Goal: Task Accomplishment & Management: Complete application form

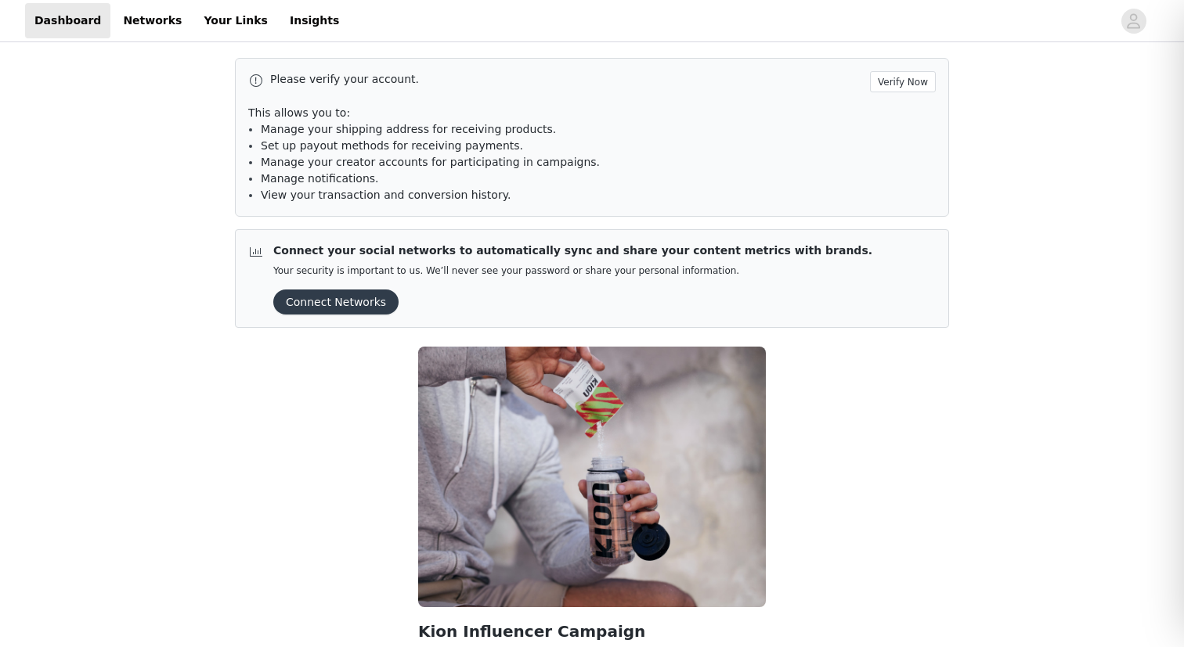
scroll to position [155, 0]
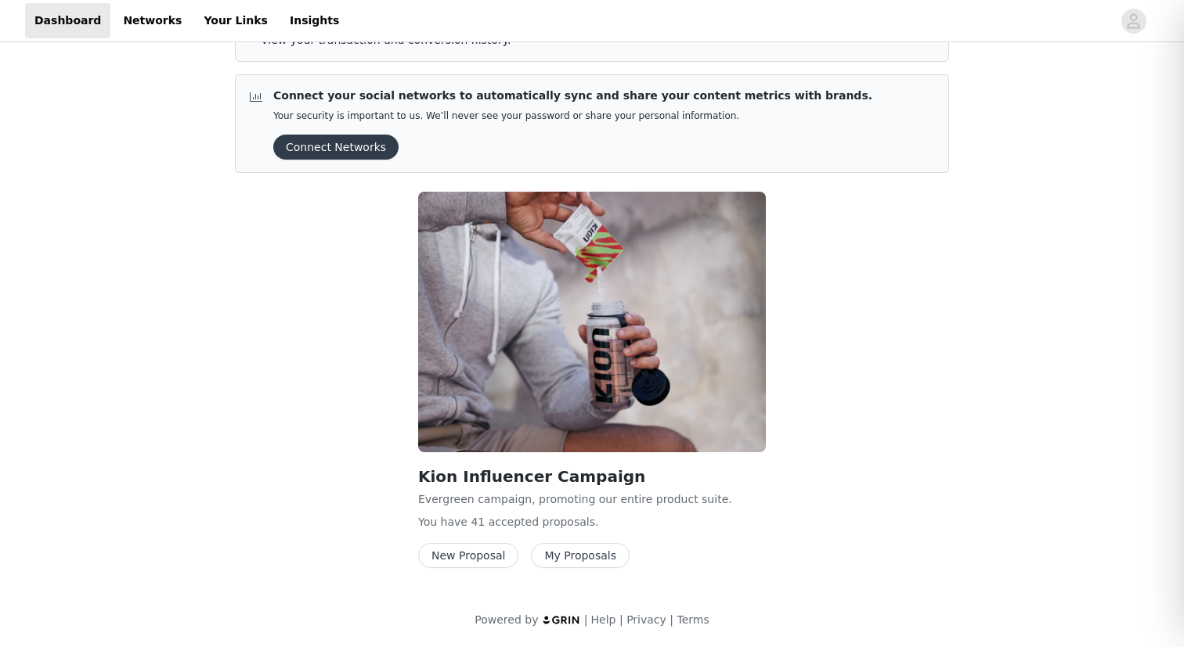
click at [460, 564] on button "New Proposal" at bounding box center [468, 555] width 100 height 25
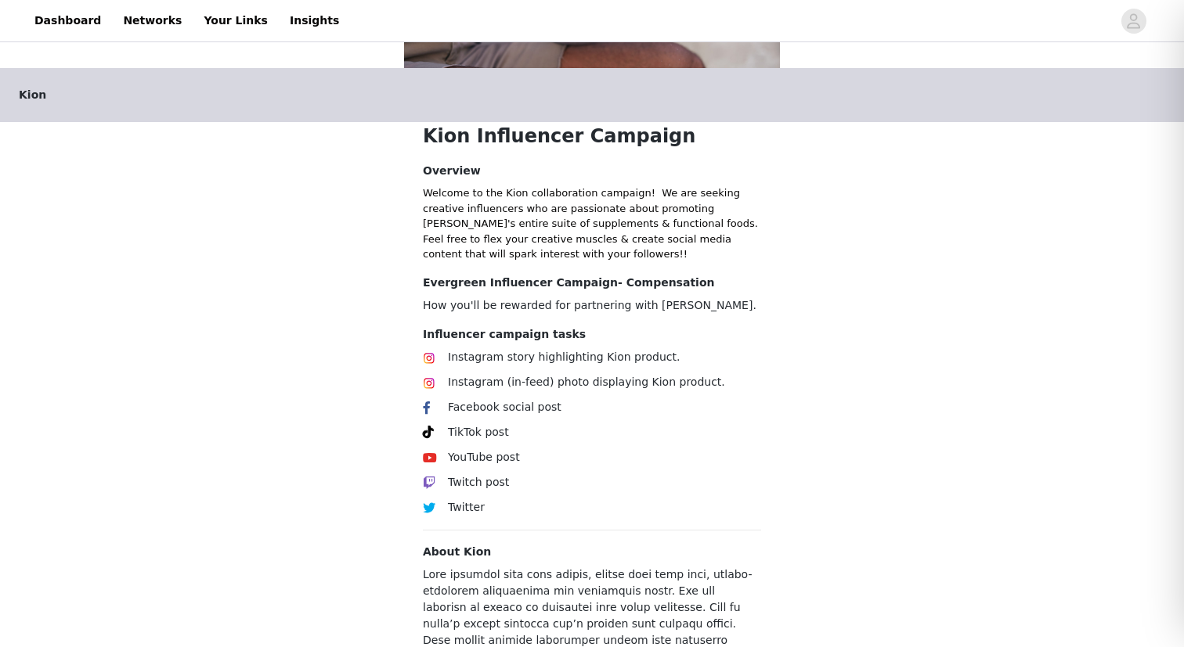
scroll to position [548, 0]
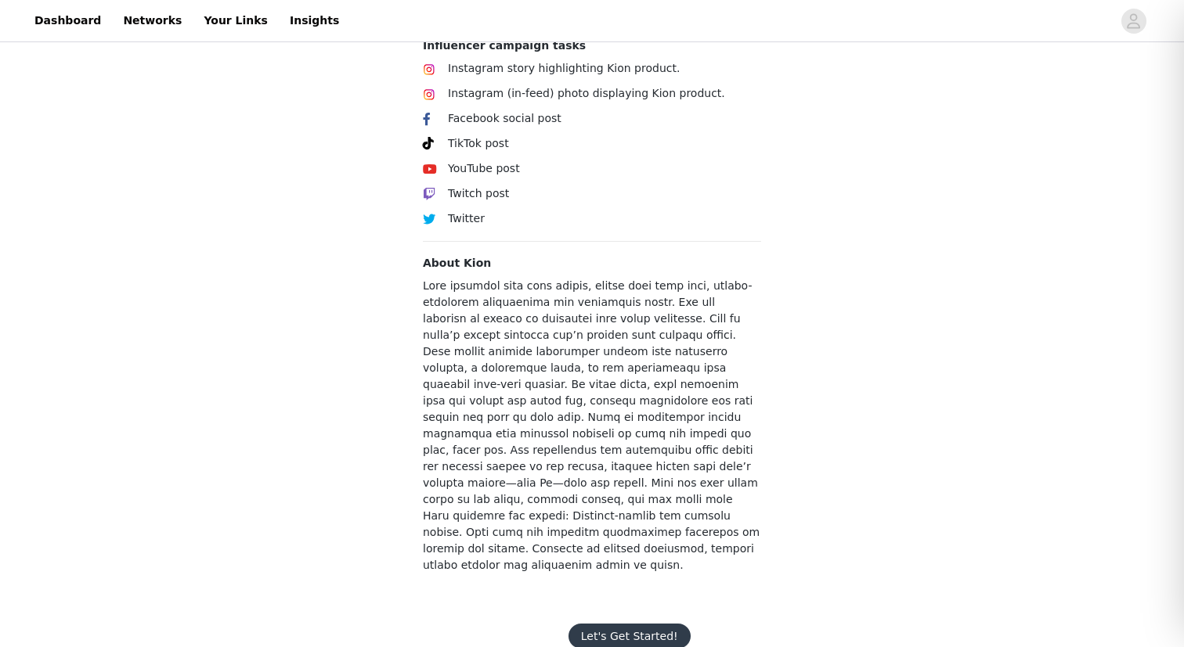
click at [629, 624] on button "Let's Get Started!" at bounding box center [629, 636] width 122 height 25
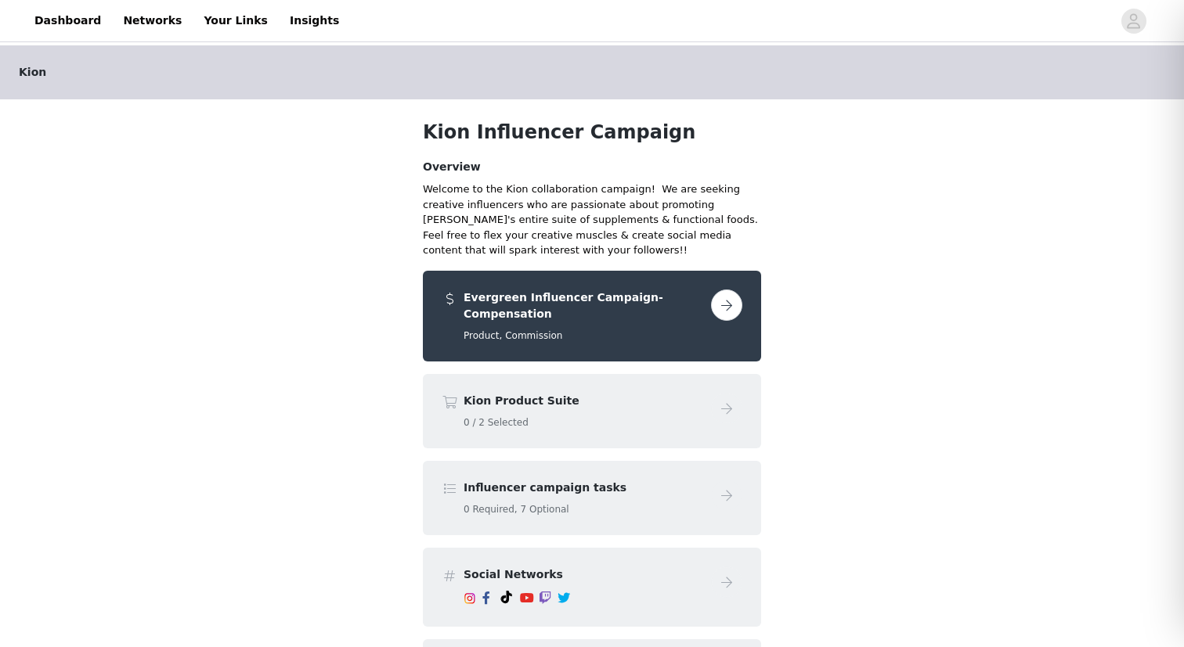
click at [730, 308] on button "button" at bounding box center [726, 305] width 31 height 31
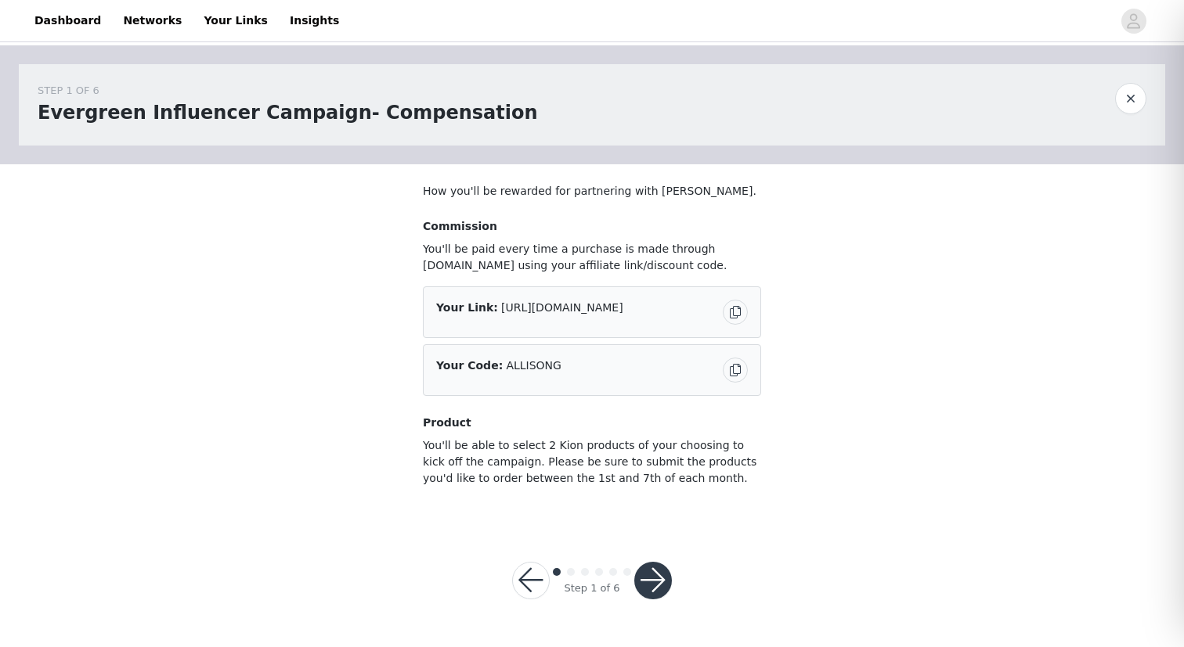
click at [650, 582] on button "button" at bounding box center [653, 581] width 38 height 38
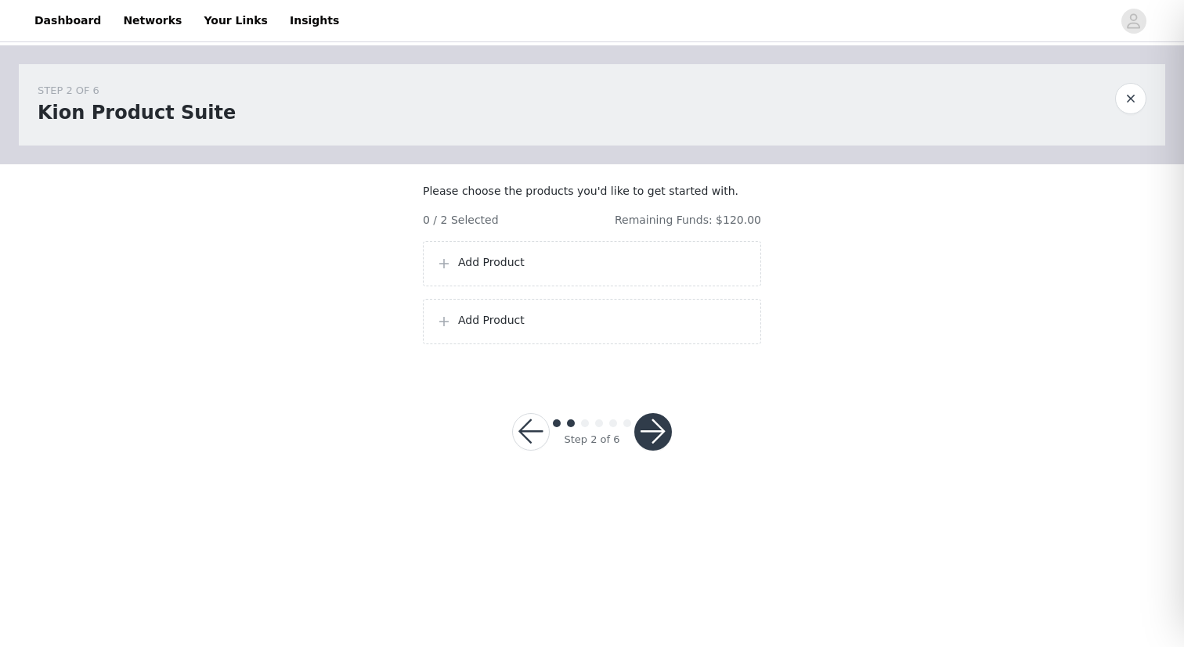
click at [528, 271] on p "Add Product" at bounding box center [603, 262] width 290 height 16
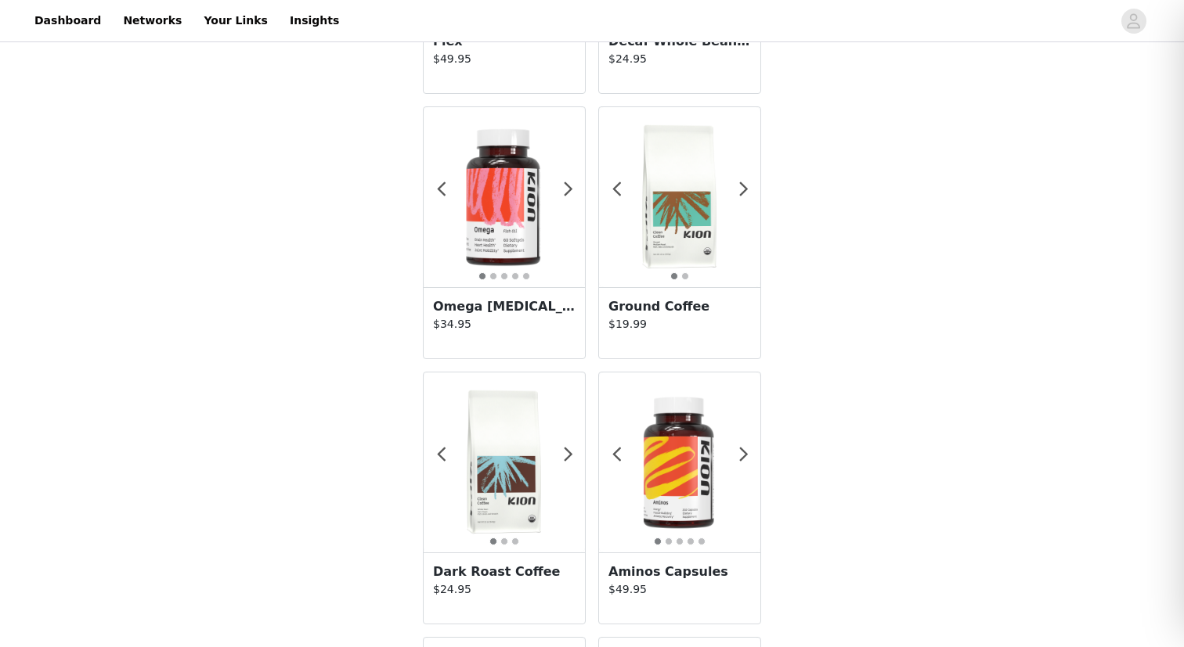
scroll to position [533, 0]
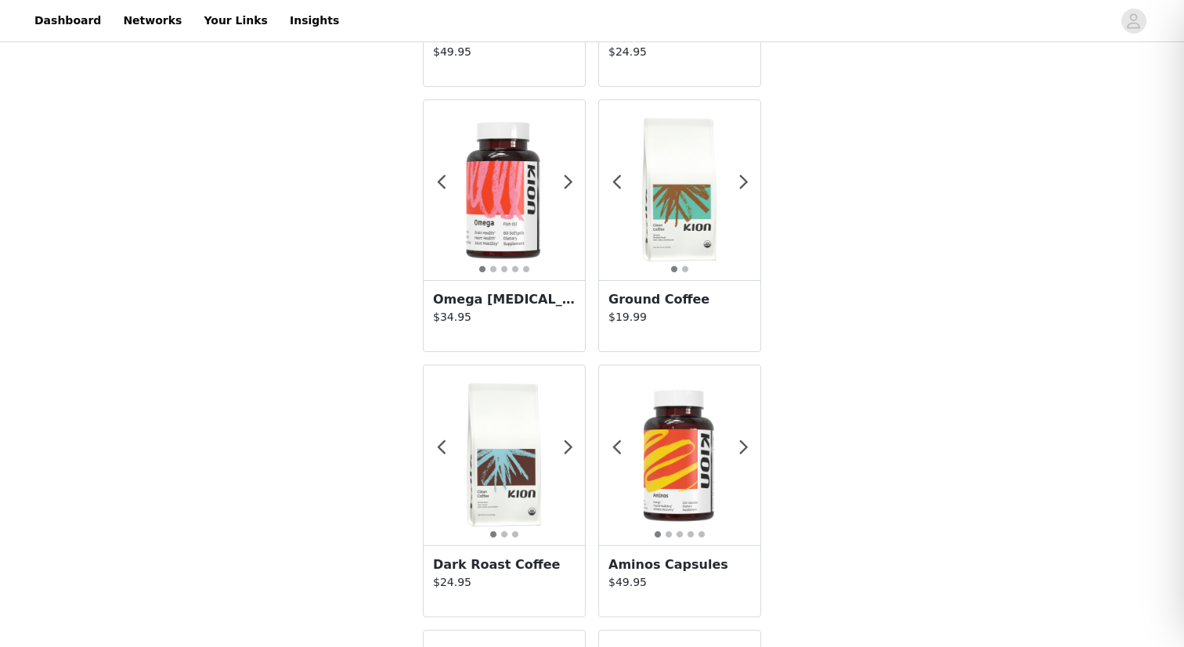
click at [652, 304] on h3 "Ground Coffee" at bounding box center [679, 299] width 142 height 19
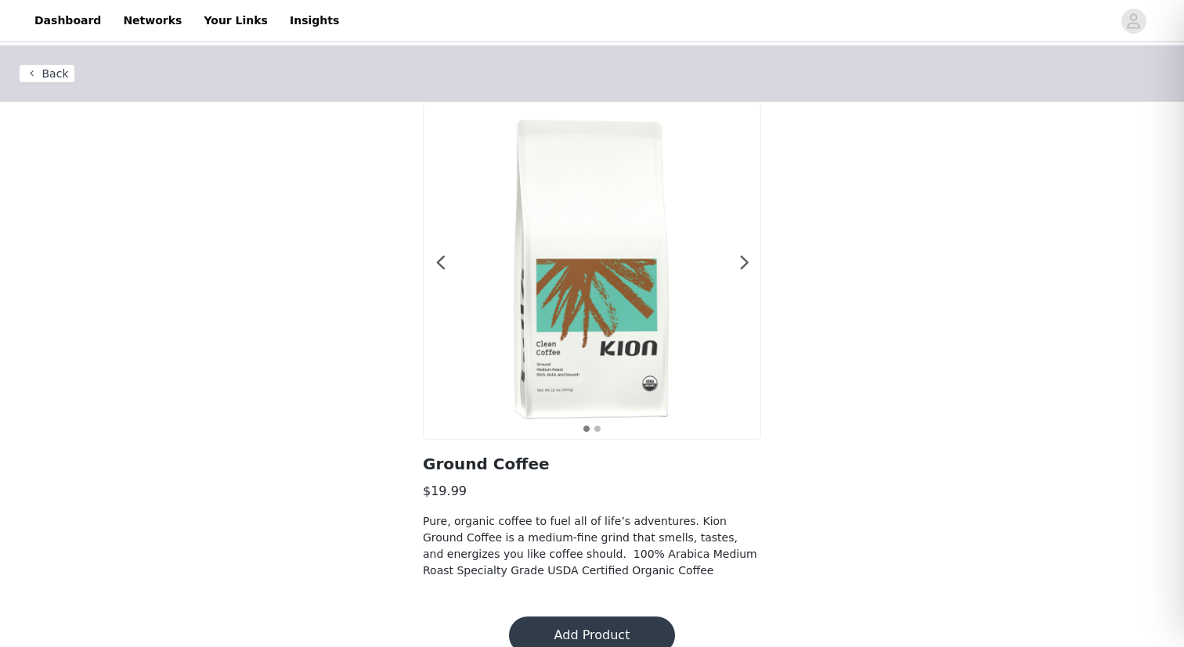
scroll to position [26, 0]
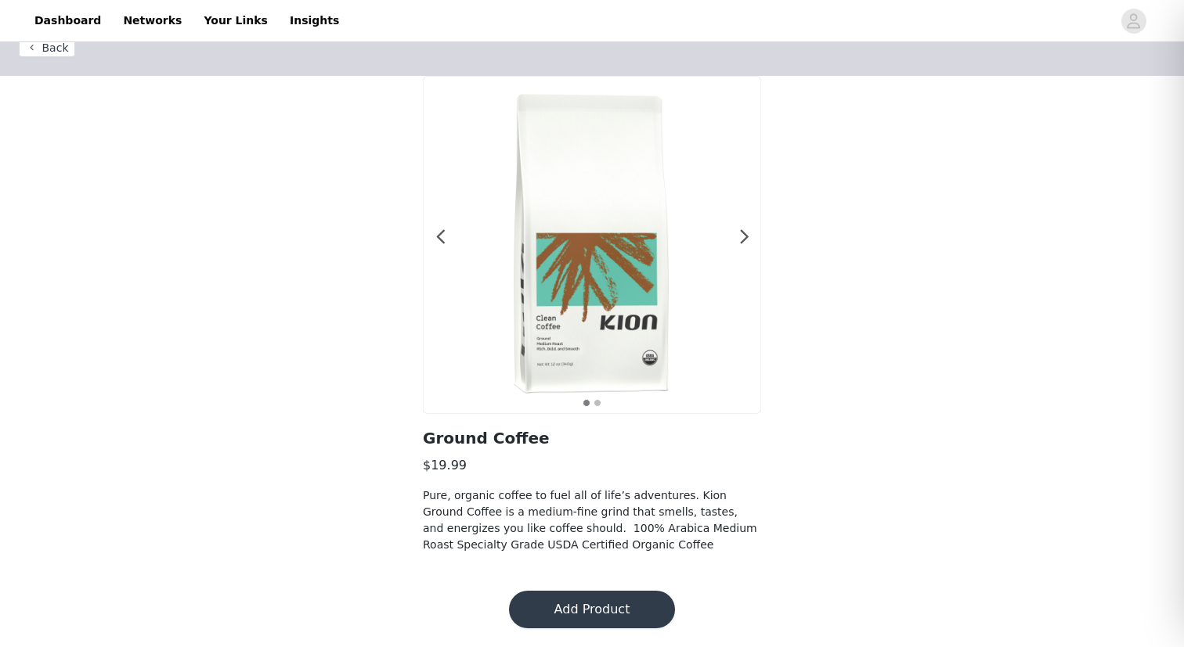
click at [560, 607] on button "Add Product" at bounding box center [592, 610] width 166 height 38
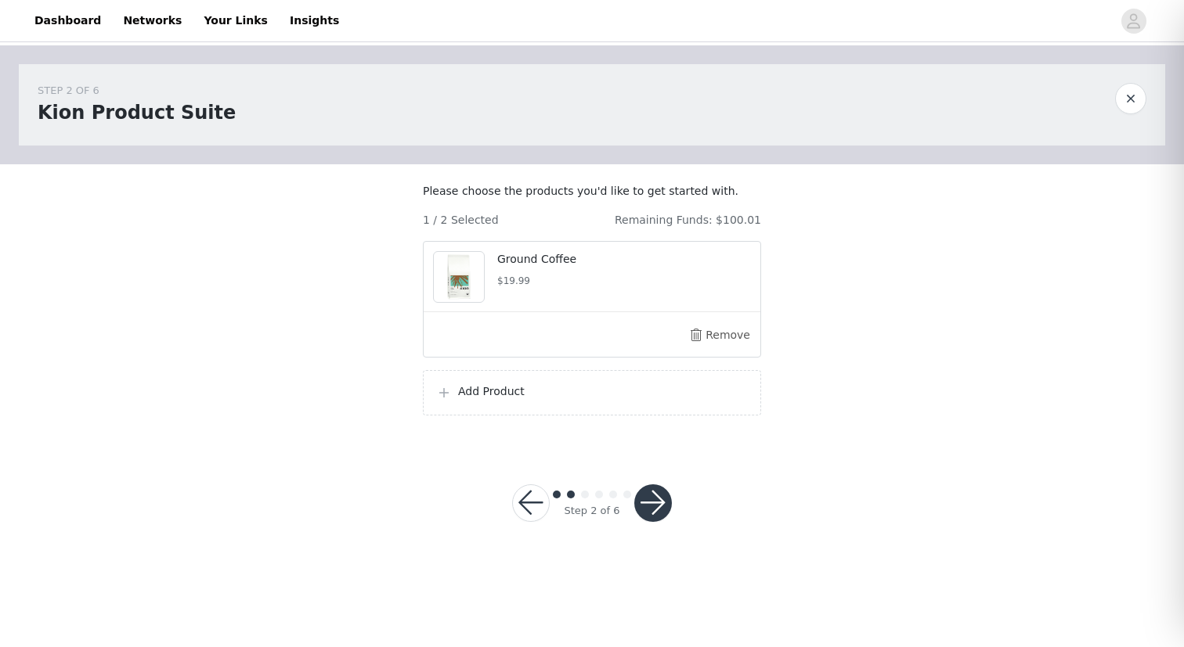
click at [509, 400] on p "Add Product" at bounding box center [603, 392] width 290 height 16
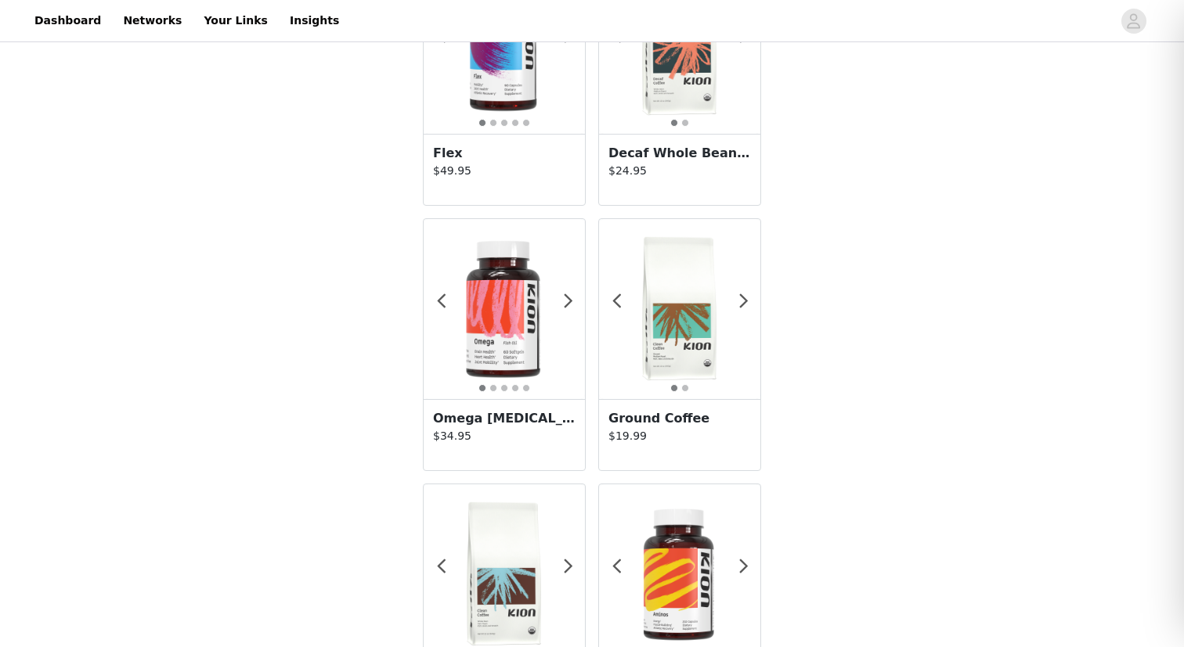
scroll to position [534, 0]
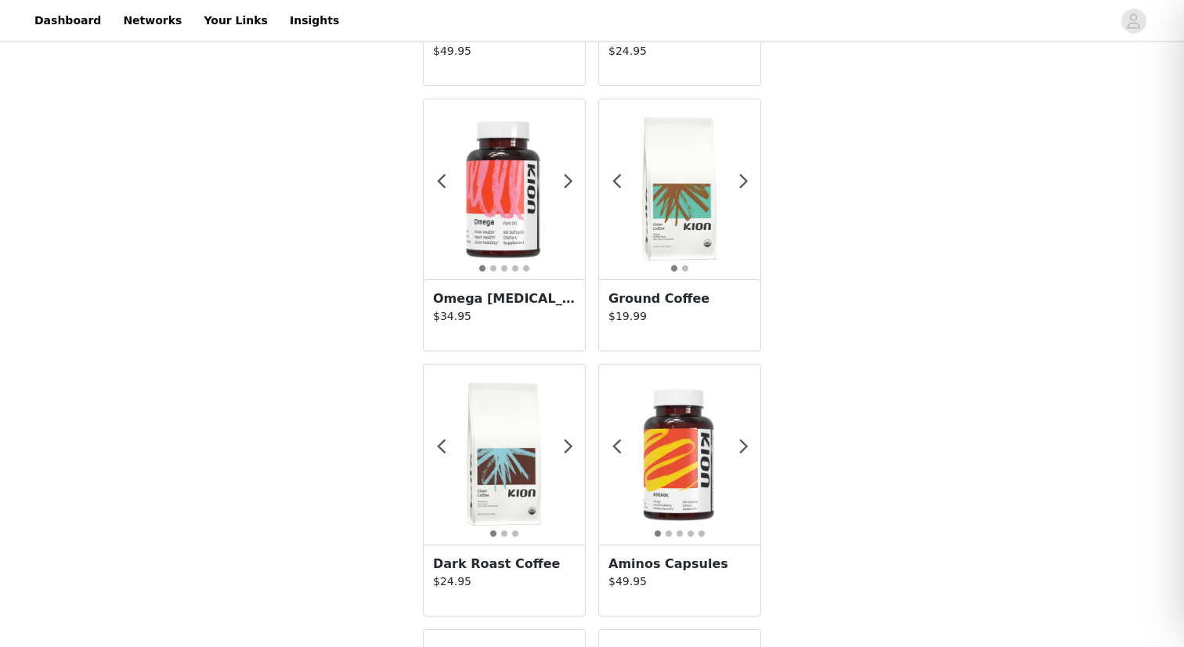
click at [684, 317] on p "$19.99" at bounding box center [679, 316] width 142 height 16
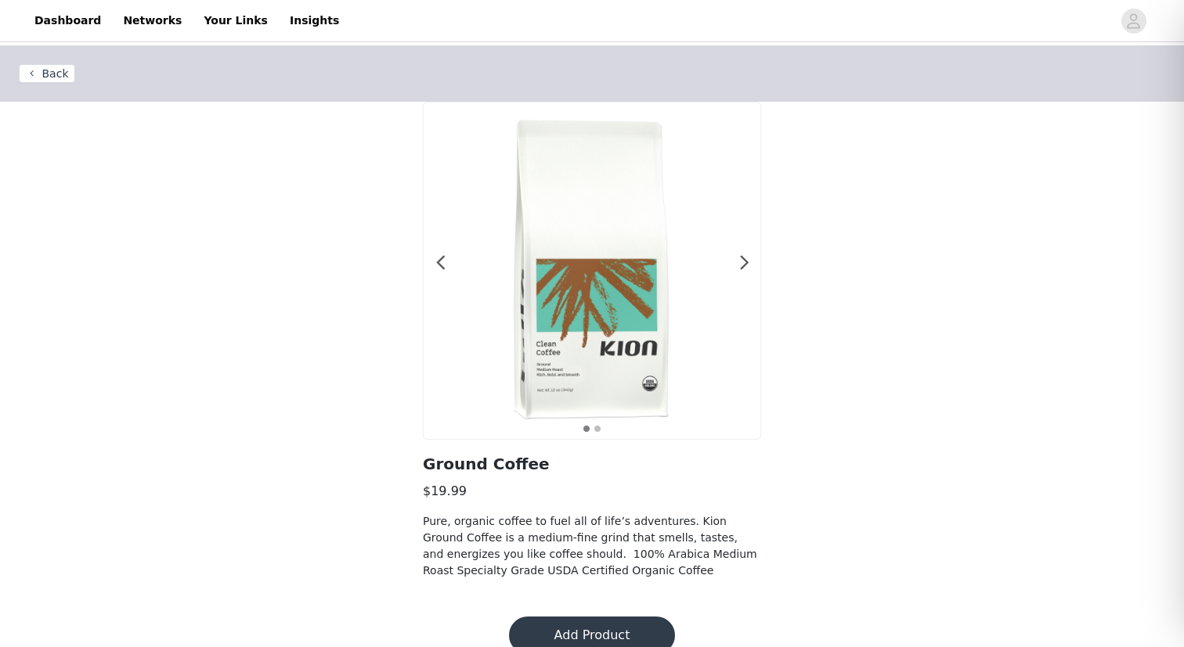
scroll to position [26, 0]
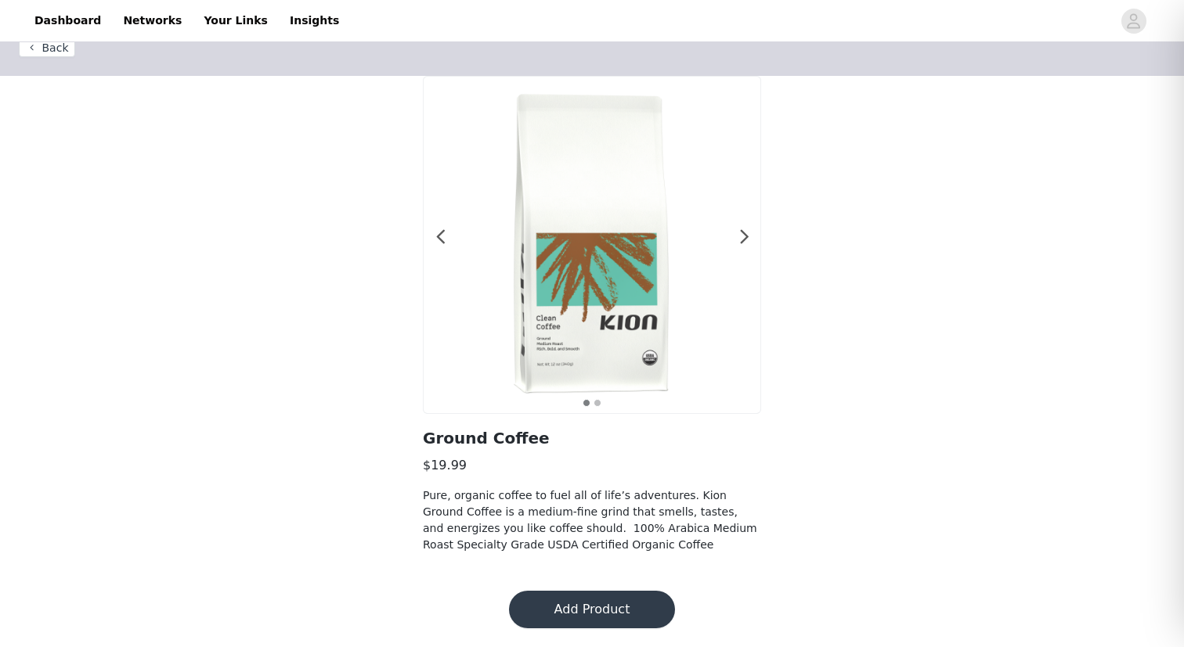
click at [578, 613] on button "Add Product" at bounding box center [592, 610] width 166 height 38
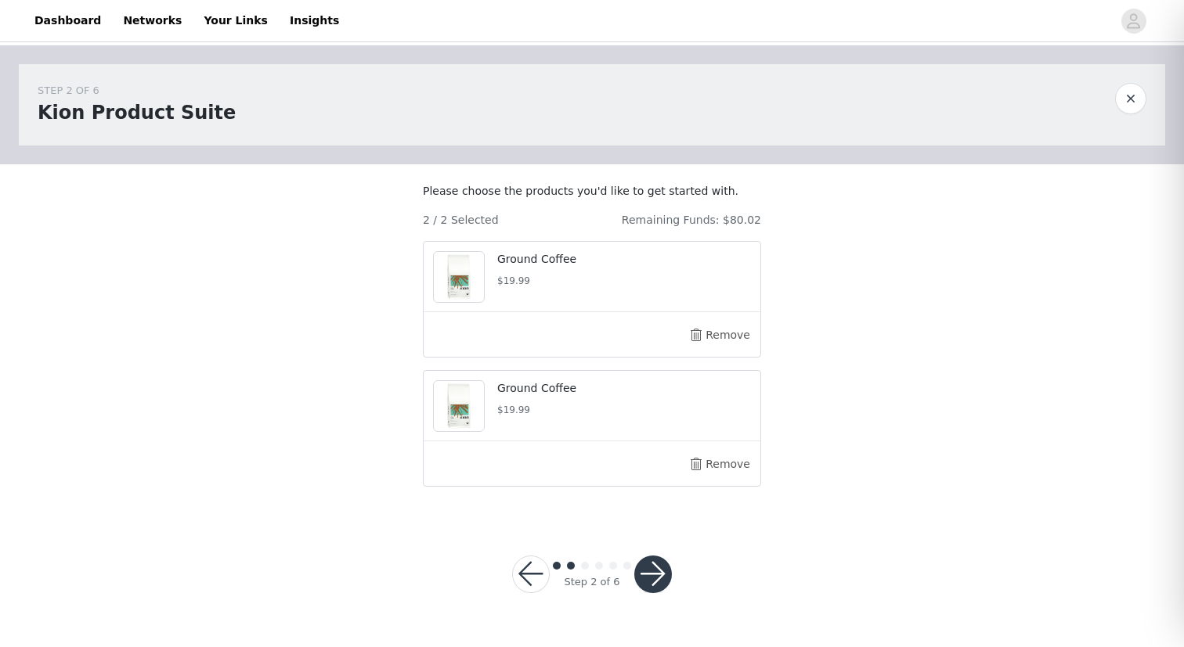
click at [657, 587] on button "button" at bounding box center [653, 575] width 38 height 38
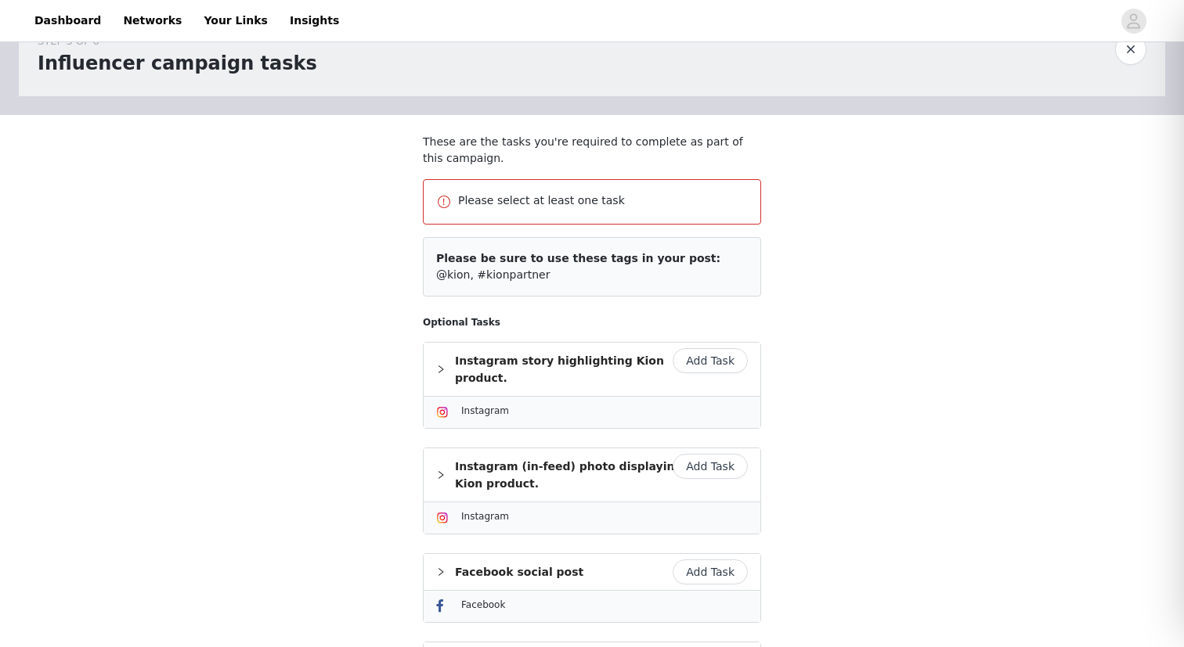
scroll to position [40, 0]
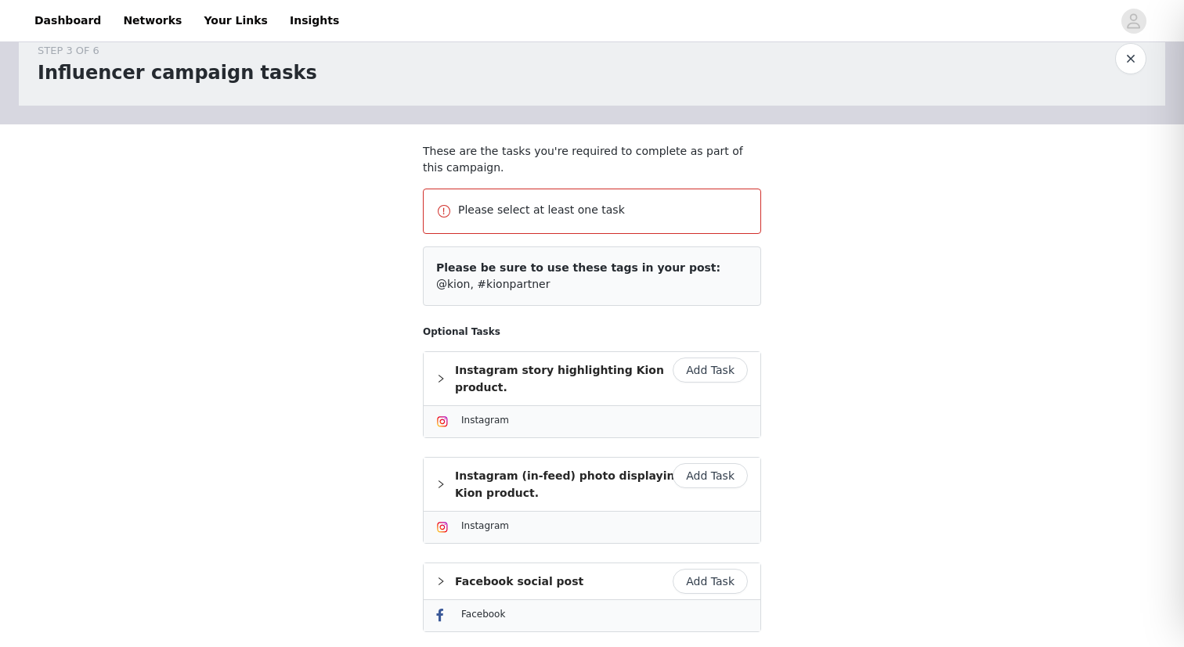
click at [698, 368] on button "Add Task" at bounding box center [709, 370] width 75 height 25
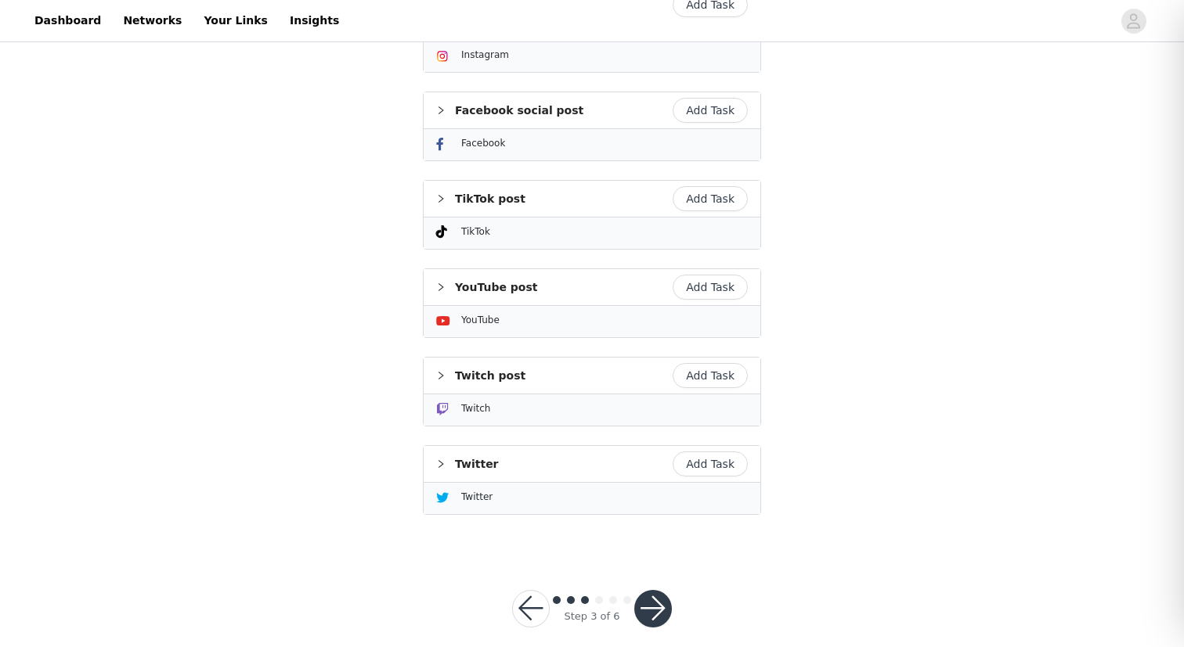
scroll to position [535, 0]
click at [653, 590] on button "button" at bounding box center [653, 609] width 38 height 38
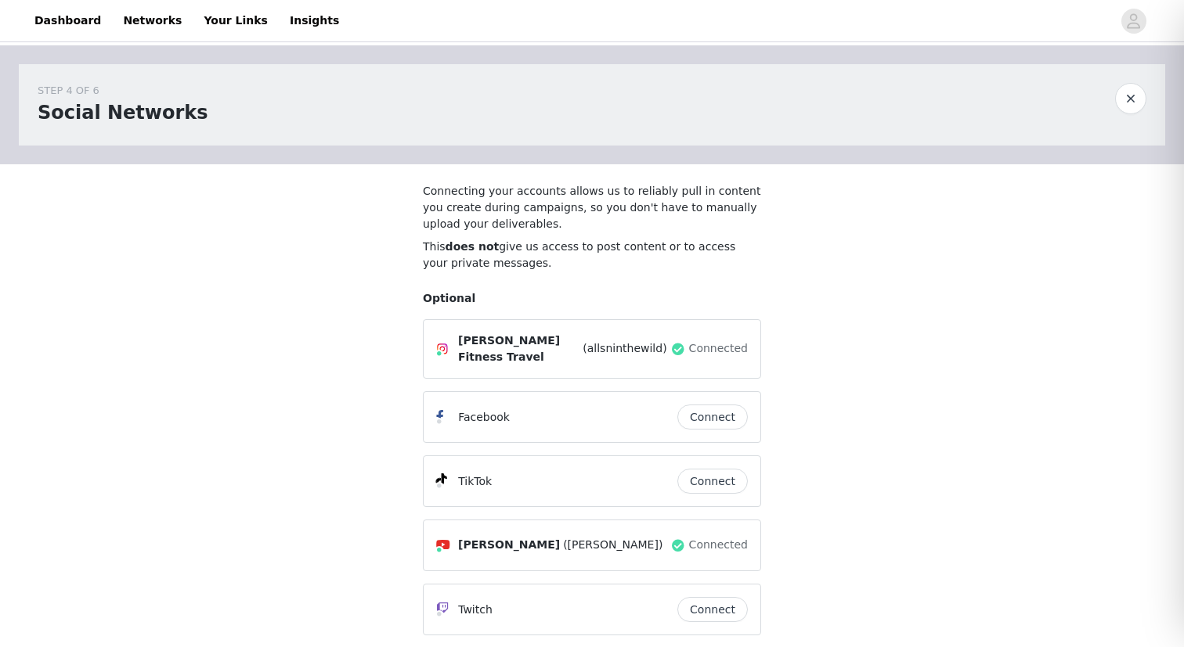
scroll to position [196, 0]
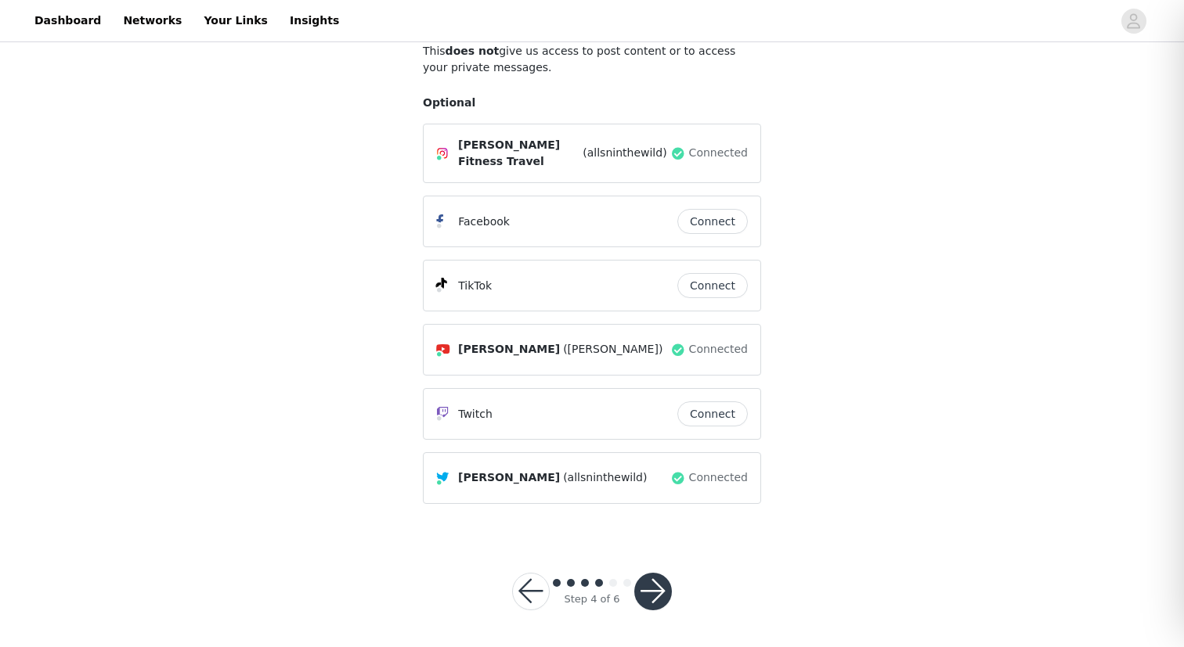
click at [647, 584] on button "button" at bounding box center [653, 592] width 38 height 38
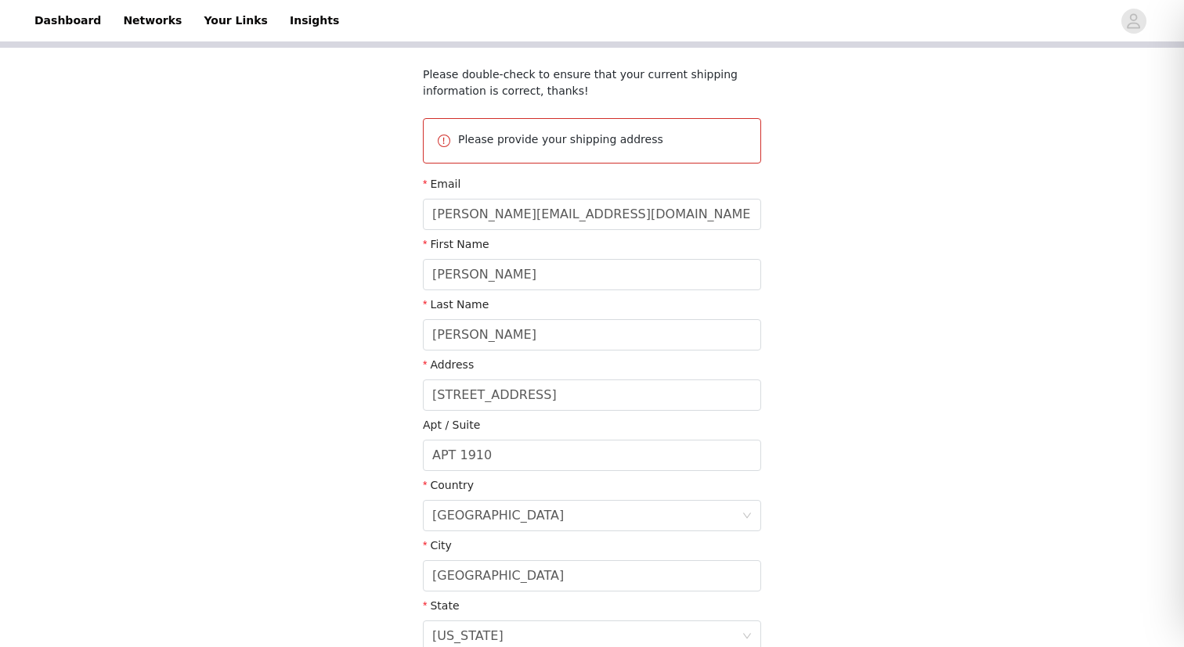
scroll to position [319, 0]
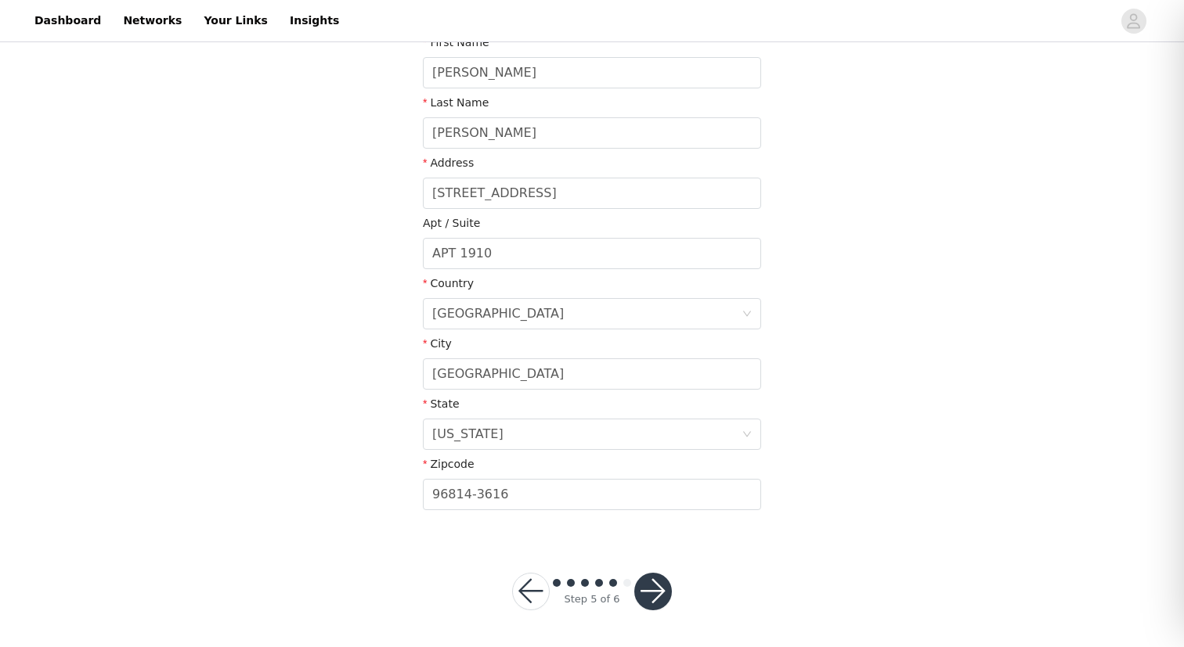
click at [658, 600] on button "button" at bounding box center [653, 592] width 38 height 38
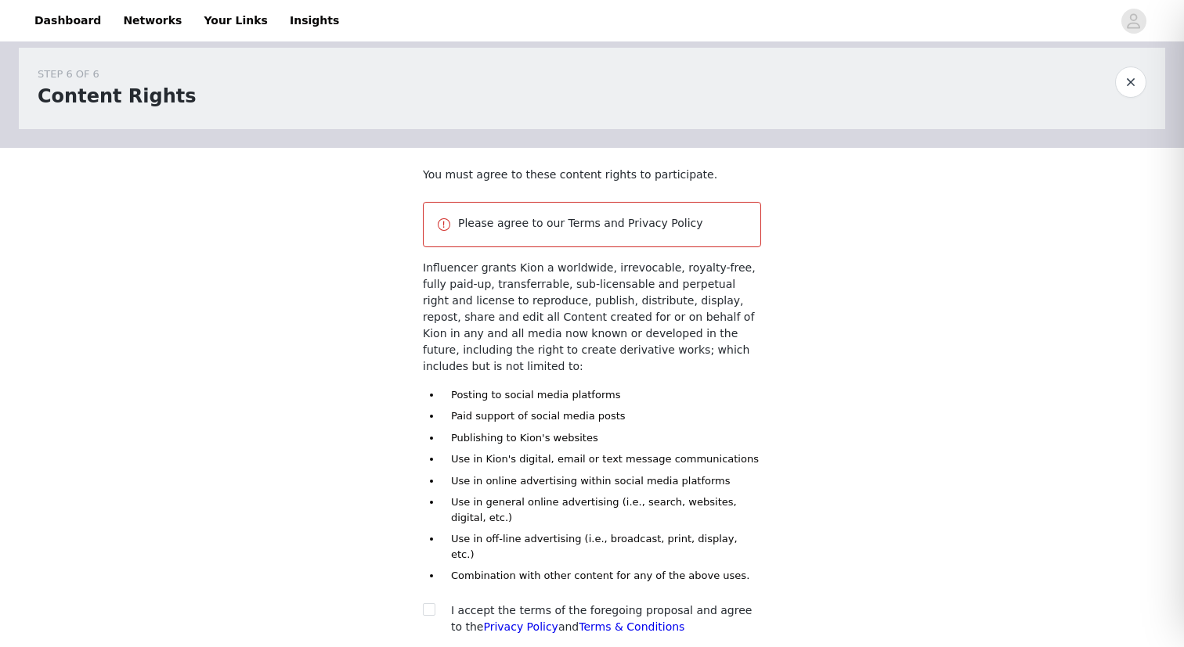
scroll to position [129, 0]
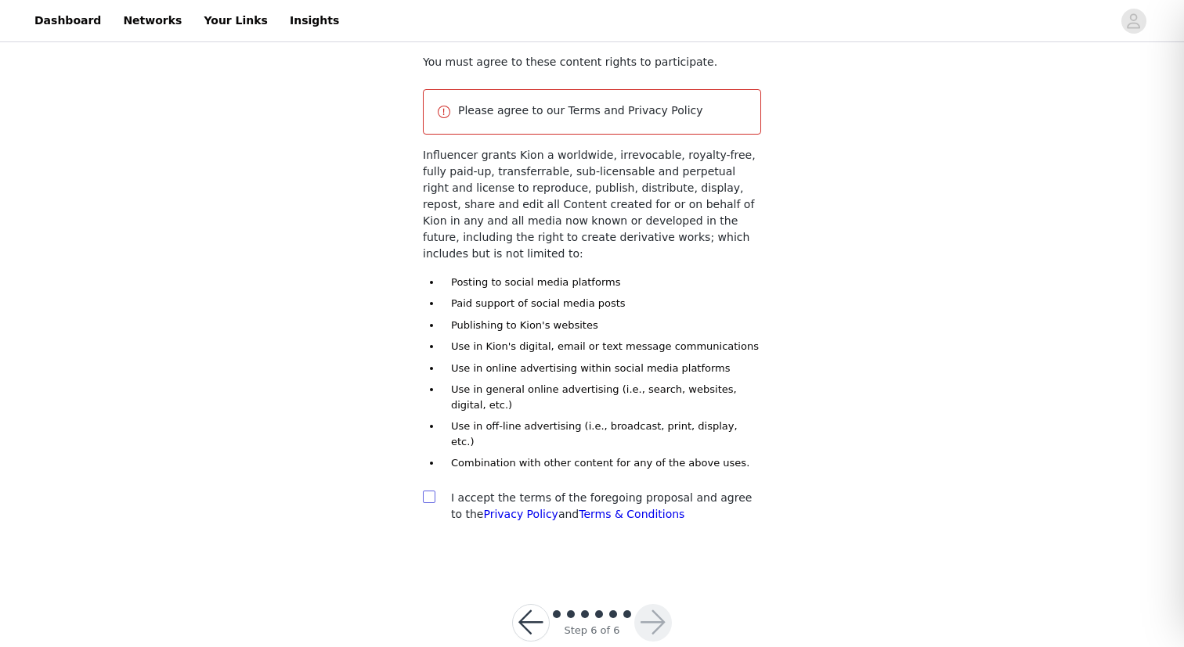
click at [429, 491] on input "checkbox" at bounding box center [428, 496] width 11 height 11
checkbox input "true"
click at [649, 604] on button "button" at bounding box center [653, 623] width 38 height 38
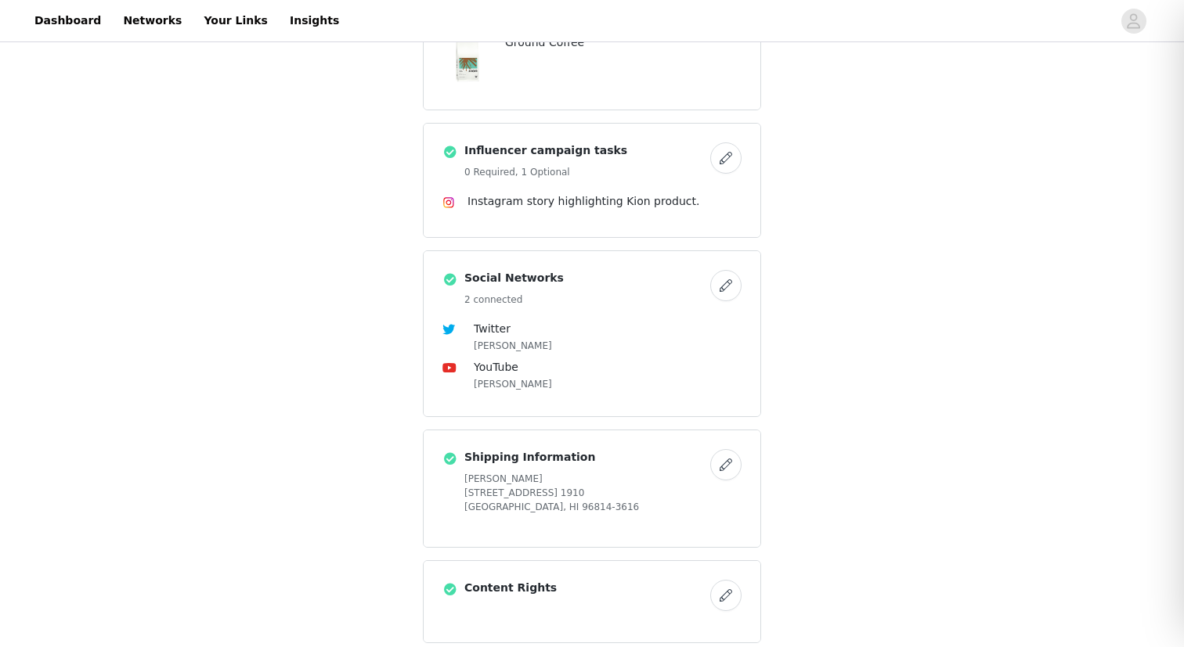
scroll to position [610, 0]
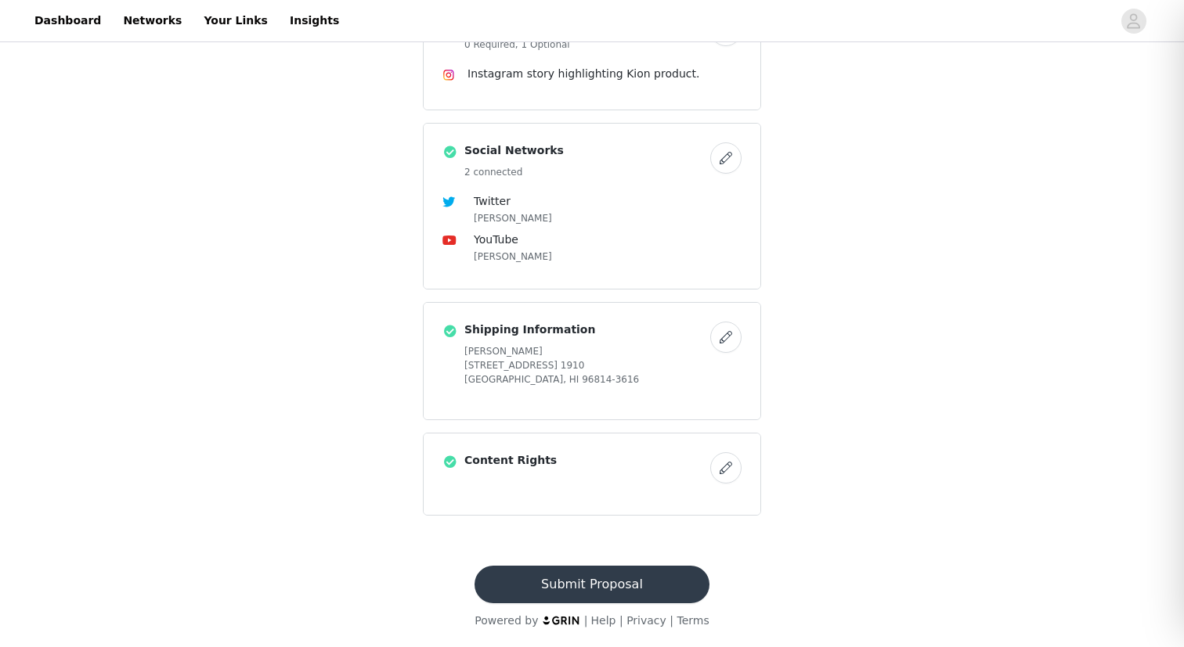
click at [591, 578] on button "Submit Proposal" at bounding box center [591, 585] width 234 height 38
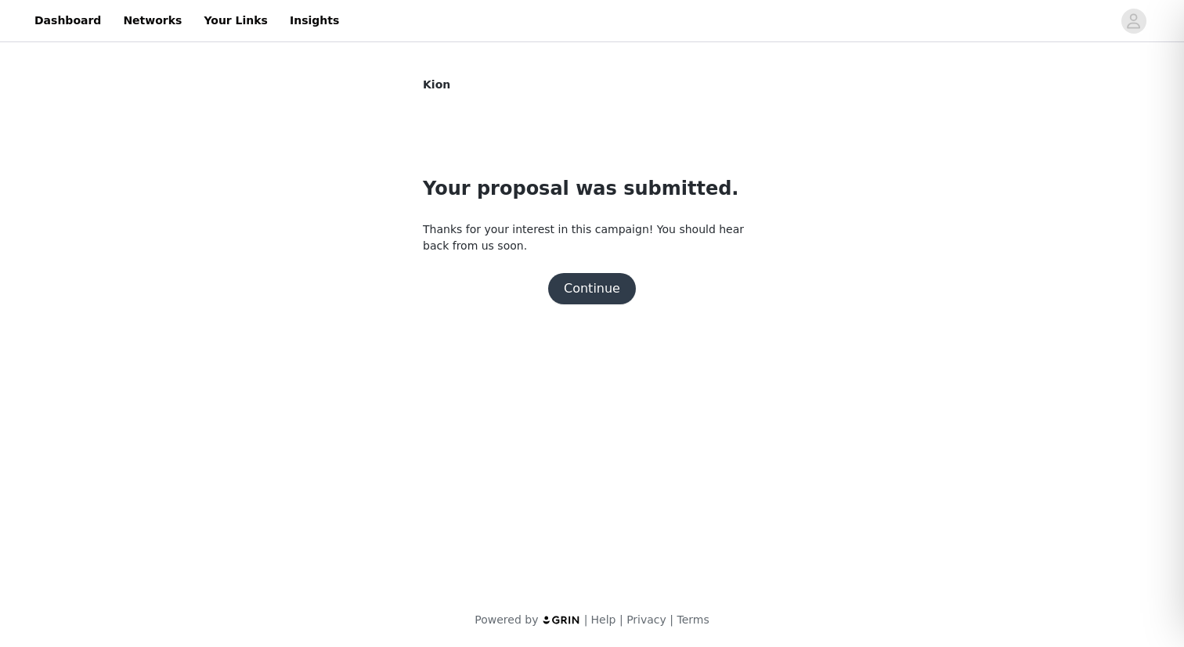
scroll to position [0, 0]
click at [590, 289] on button "Continue" at bounding box center [592, 288] width 88 height 31
